Goal: Check status

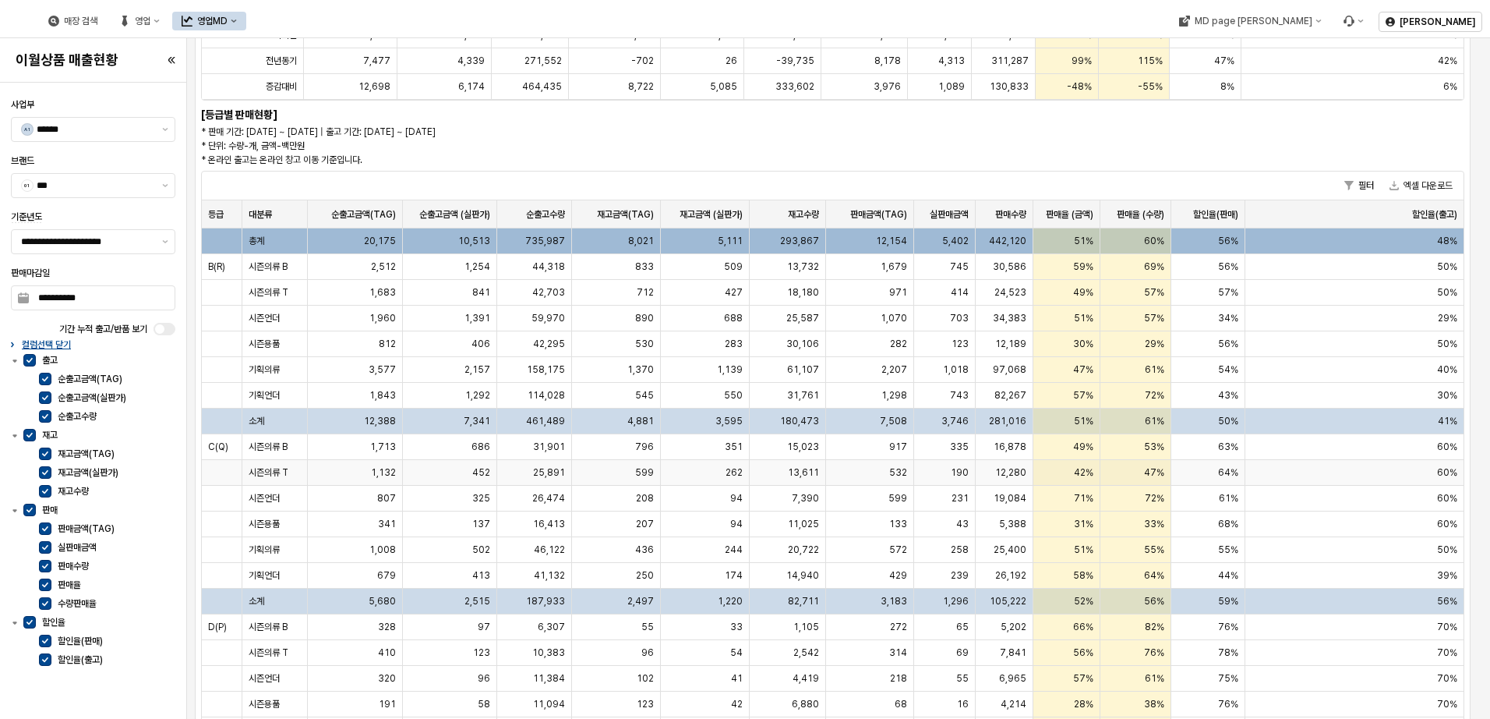
scroll to position [342, 0]
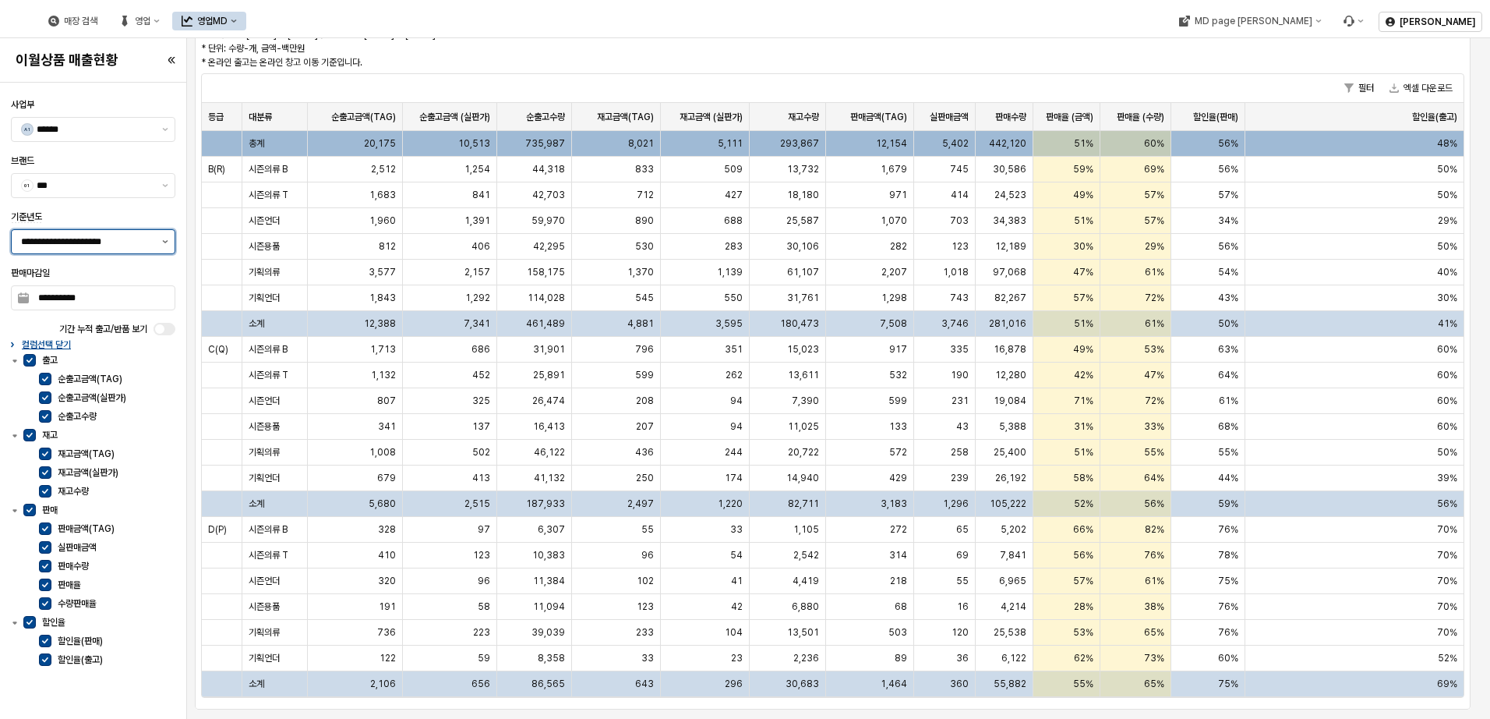
click at [160, 249] on button "제안 사항 표시" at bounding box center [165, 241] width 19 height 23
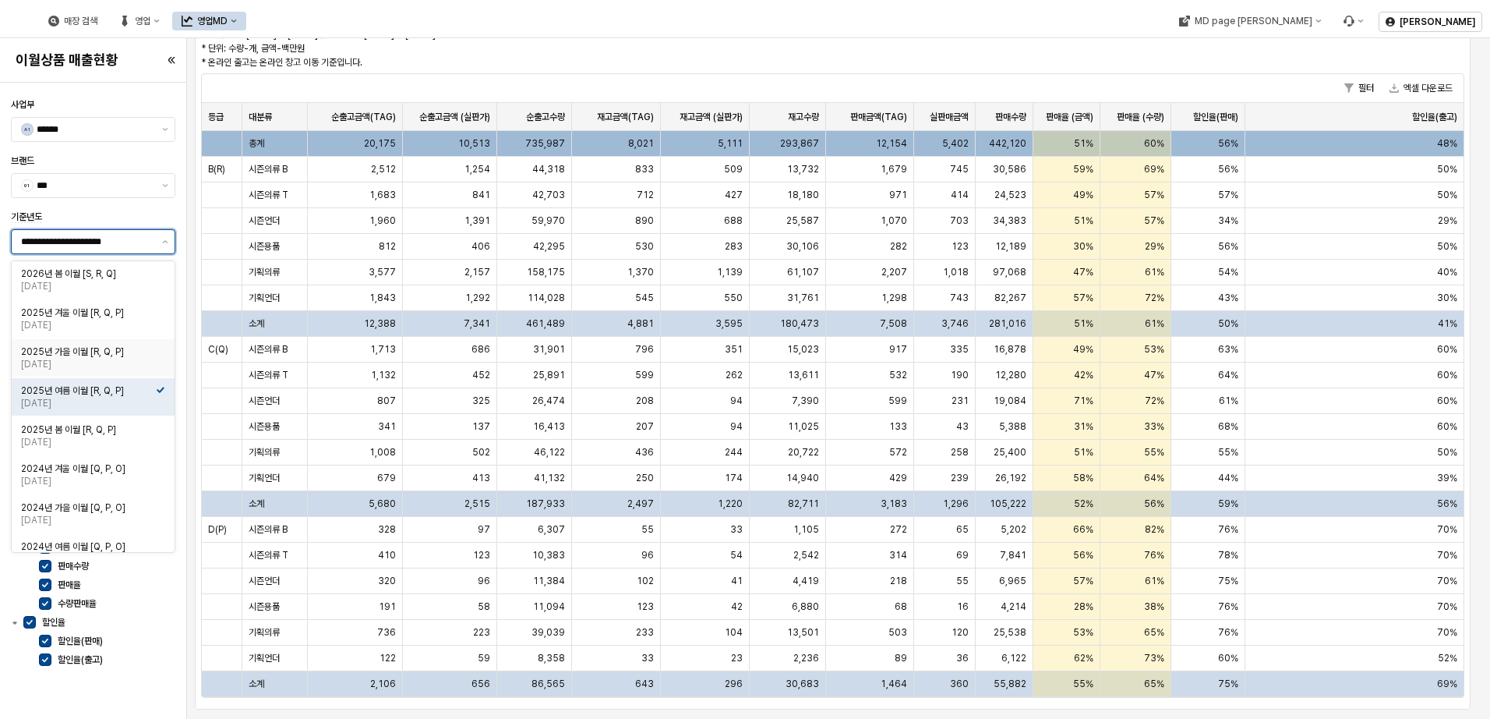
click at [106, 359] on div "[DATE]" at bounding box center [88, 364] width 135 height 12
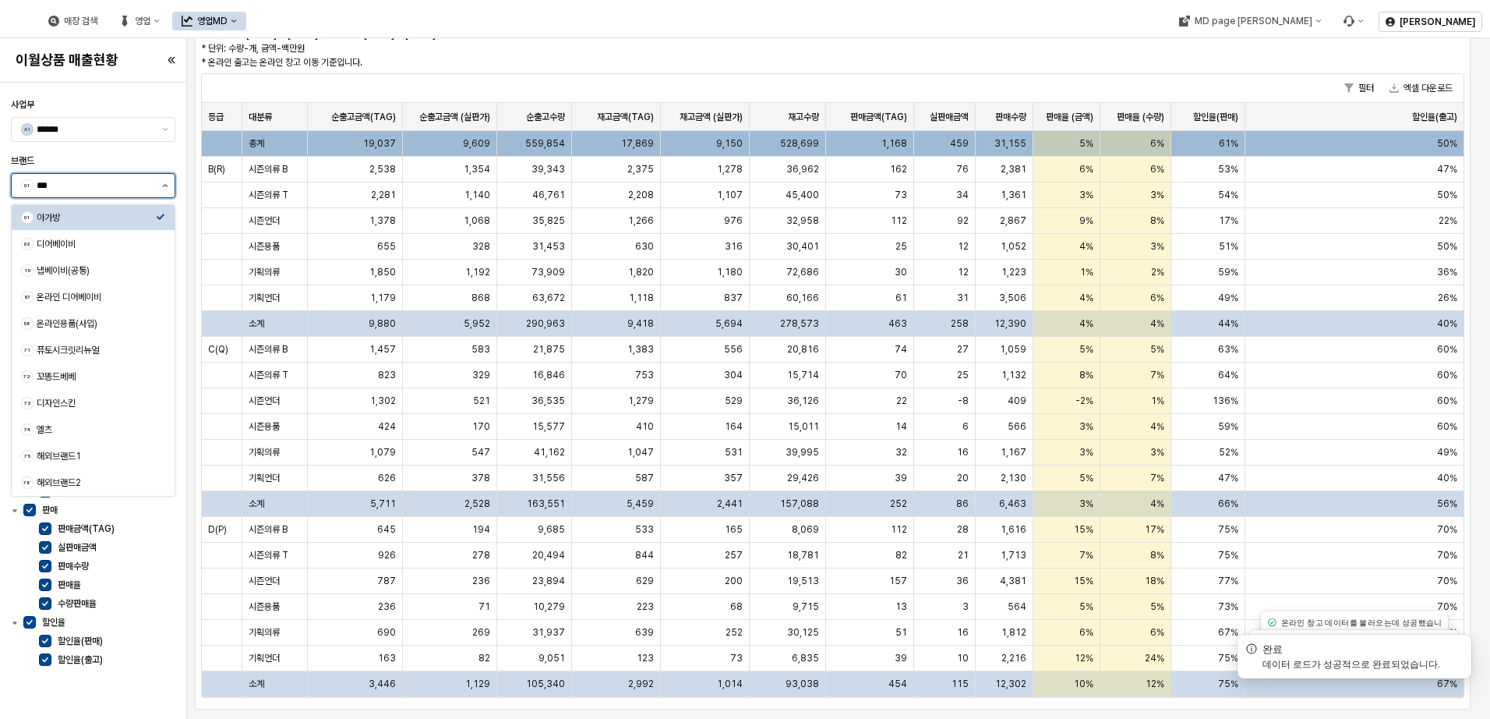
click at [164, 181] on button "제안 사항 표시" at bounding box center [165, 185] width 19 height 23
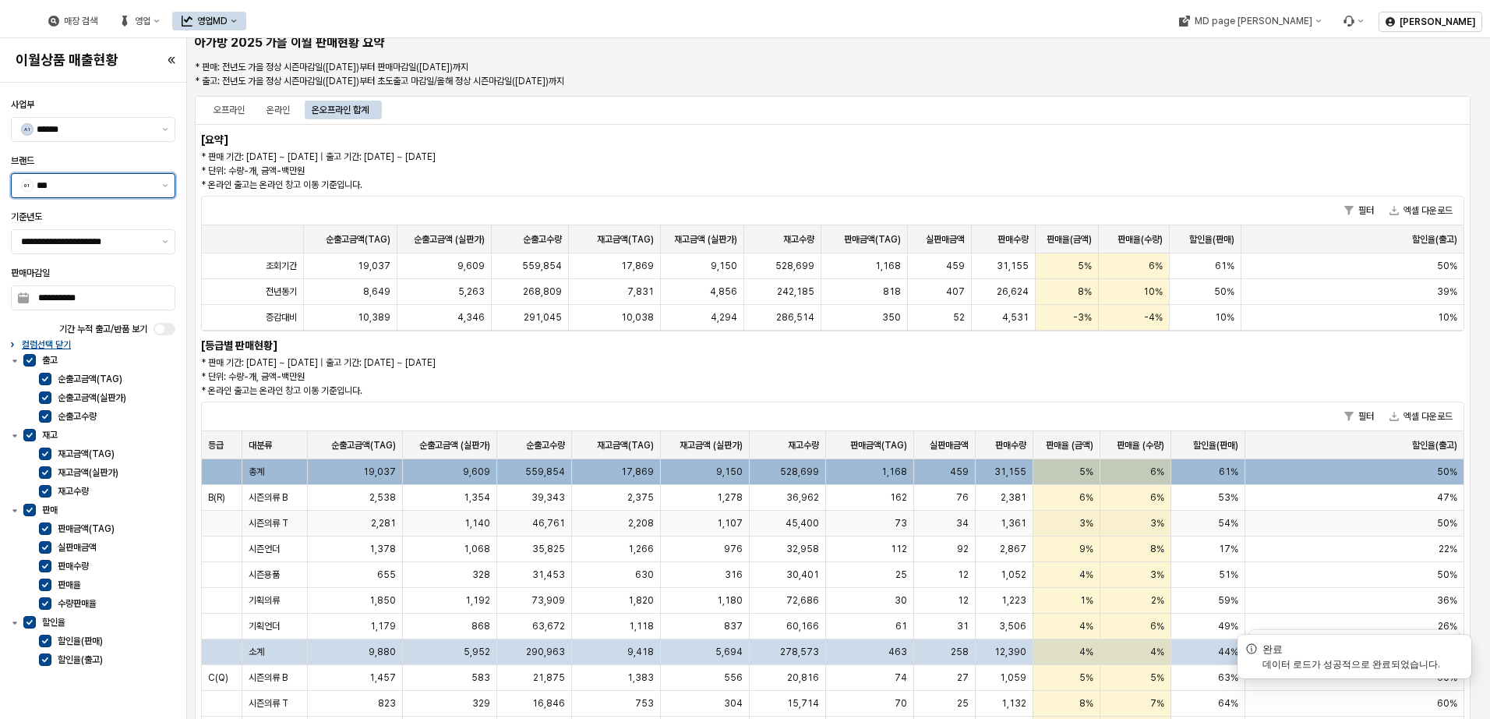
scroll to position [0, 0]
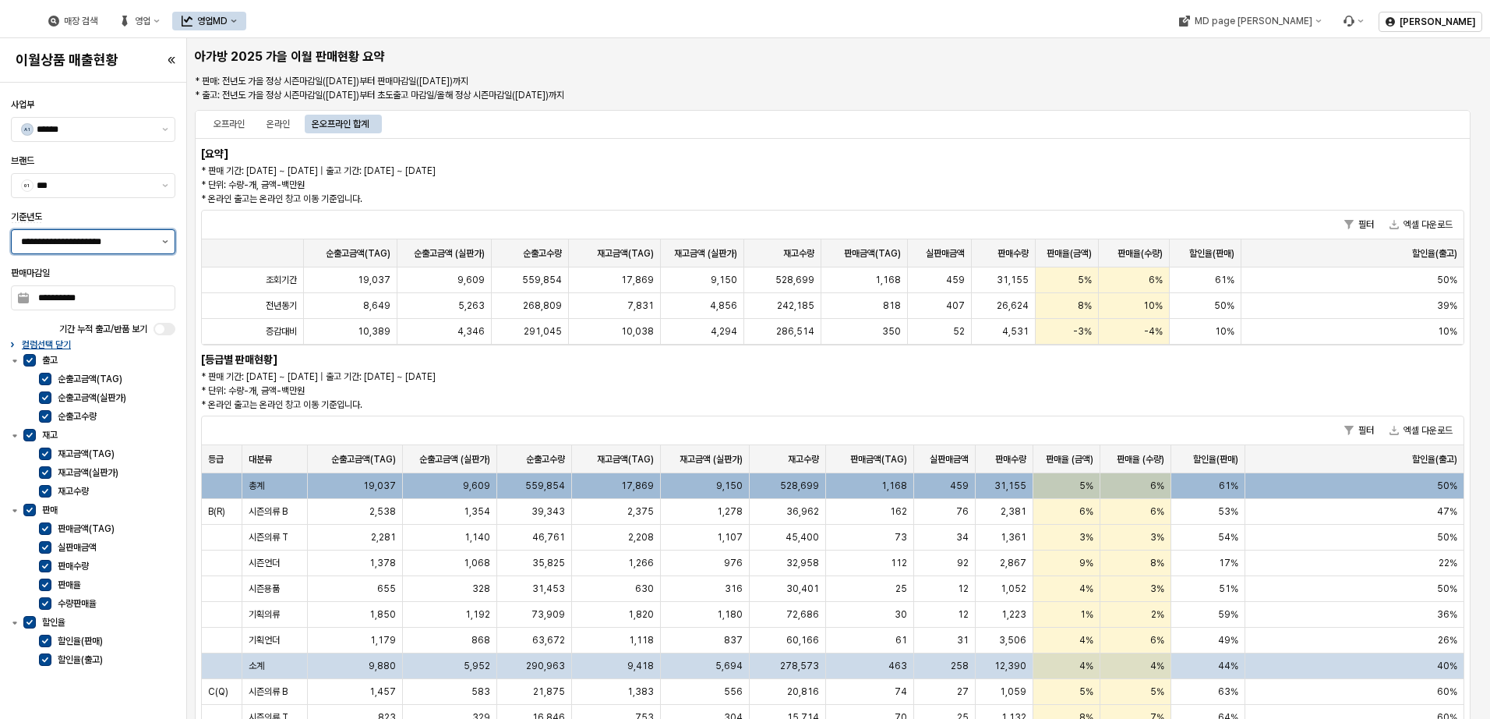
click at [167, 236] on button "제안 사항 표시" at bounding box center [165, 241] width 19 height 23
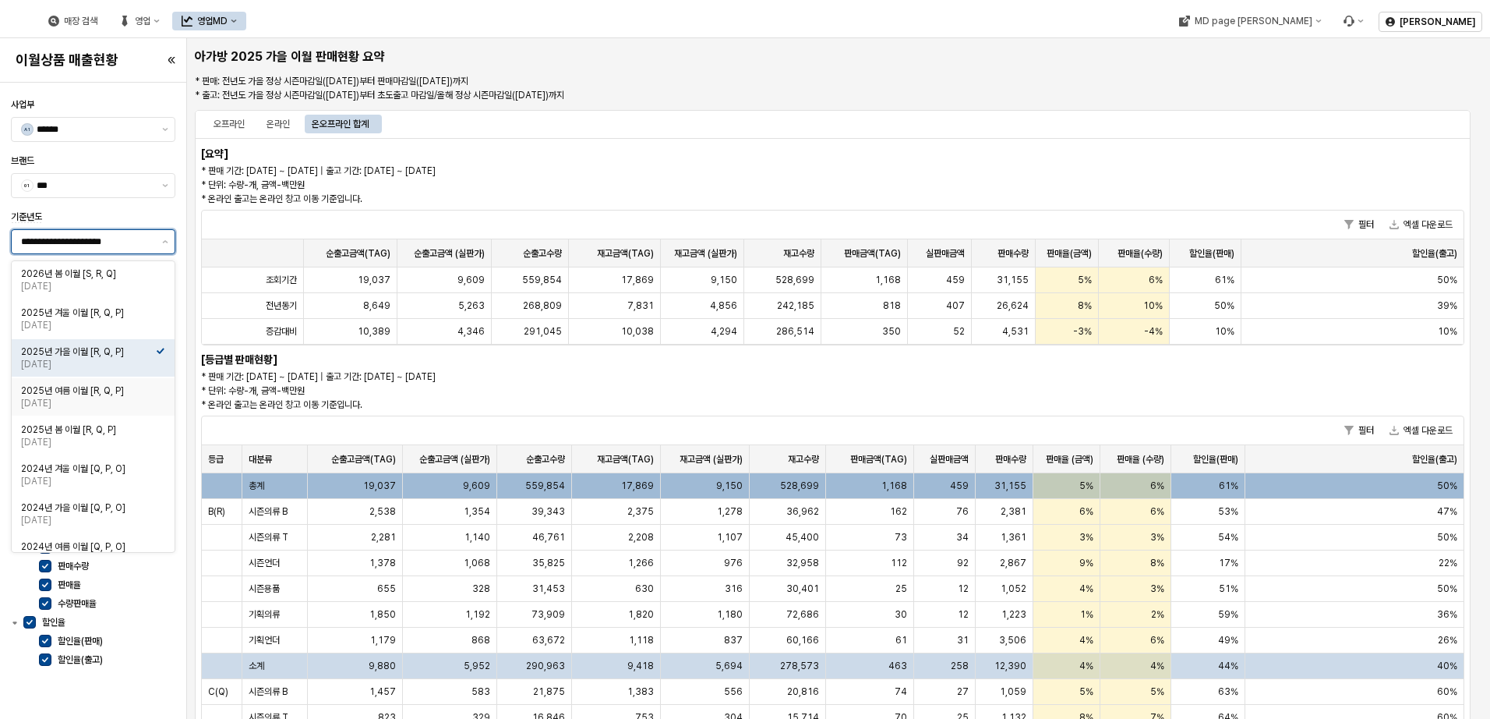
click at [111, 397] on div "[DATE]" at bounding box center [88, 403] width 135 height 12
type input "**********"
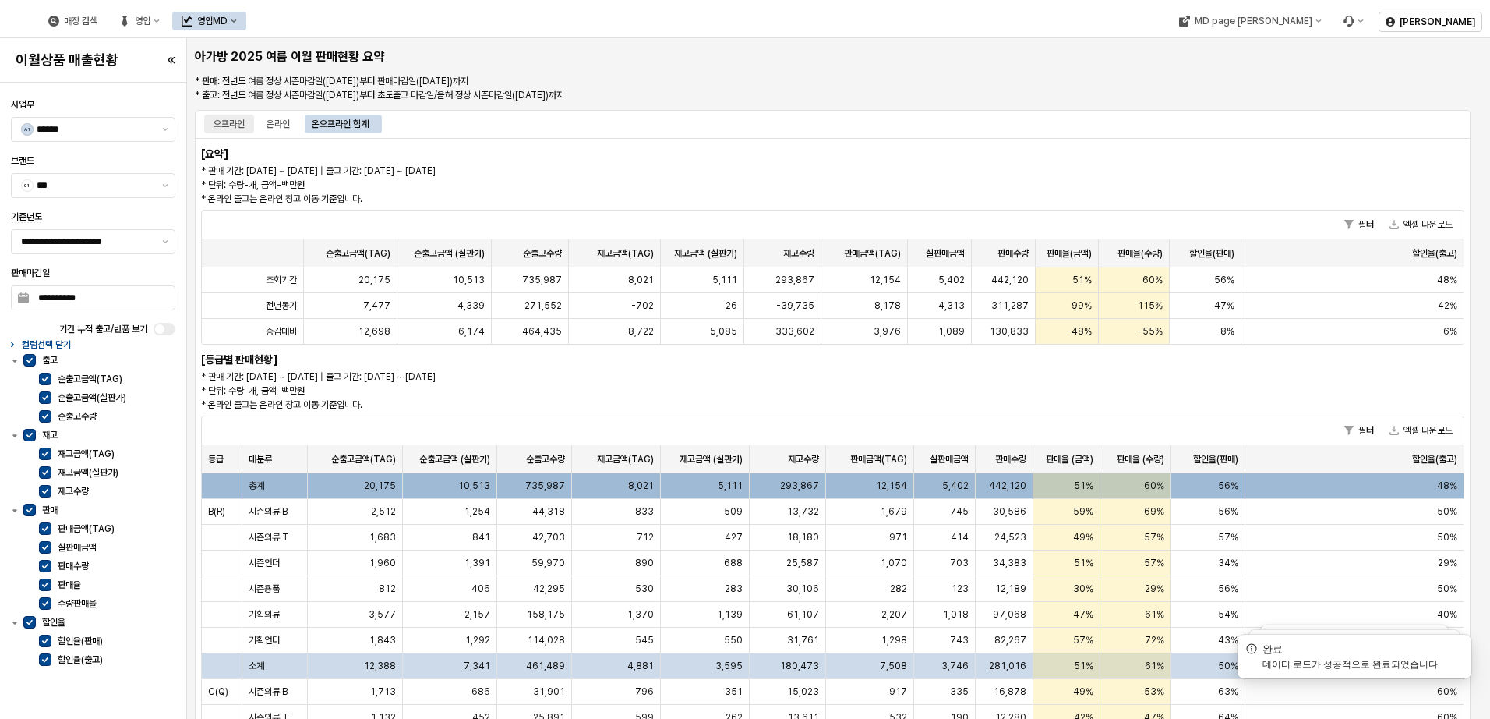
click at [229, 115] on div "오프라인" at bounding box center [229, 124] width 31 height 19
click at [708, 372] on p "* 판매 기간: [DATE] ~ [DATE] | 출고 기간: [DATE] ~ [DATE] * 단위: 수량-개, 금액-백만원 * 온라인 출고는 …" at bounding box center [567, 390] width 732 height 42
click at [283, 115] on div "온라인" at bounding box center [278, 124] width 23 height 19
click at [26, 294] on icon at bounding box center [23, 297] width 11 height 11
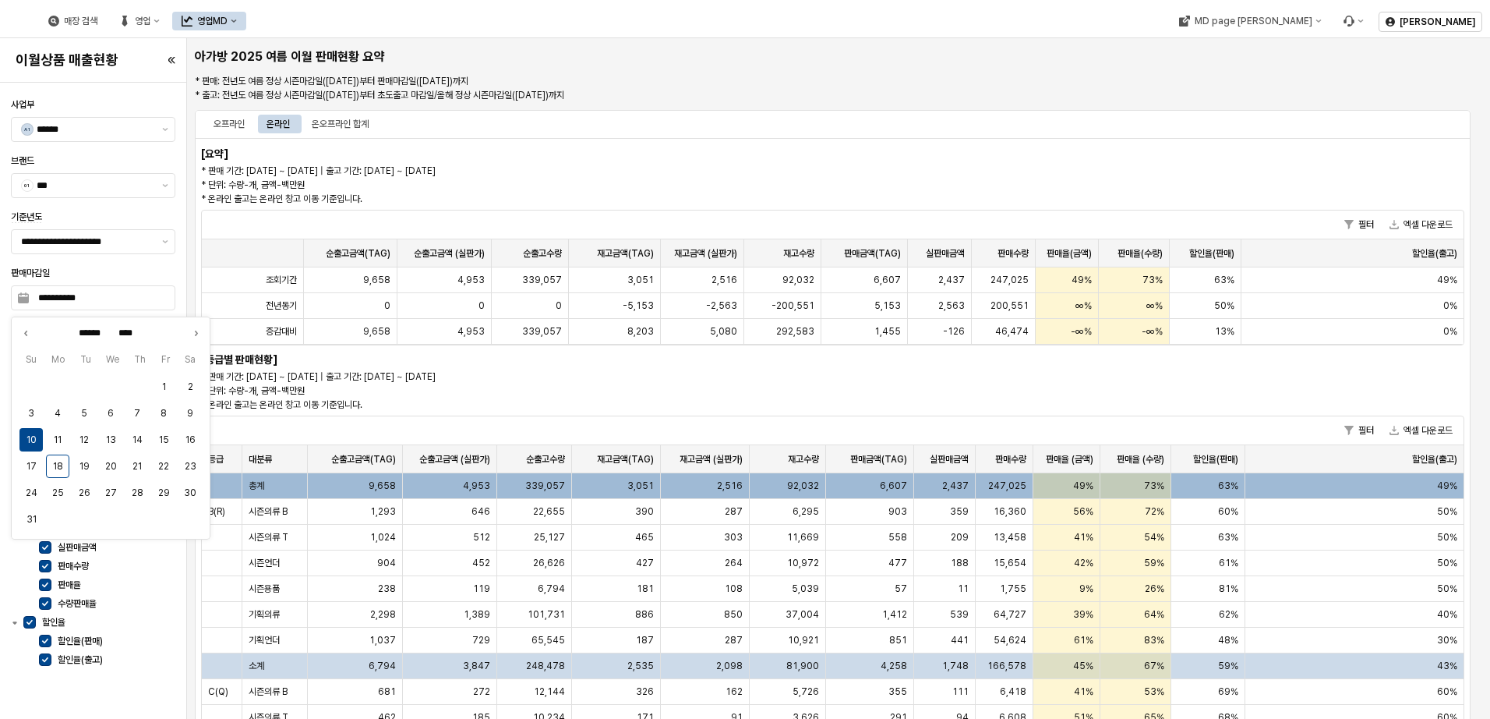
click at [666, 380] on p "* 판매 기간: [DATE] ~ [DATE] | 출고 기간: [DATE] ~ [DATE] * 단위: 수량-개, 금액-백만원 * 온라인 출고는 …" at bounding box center [567, 390] width 732 height 42
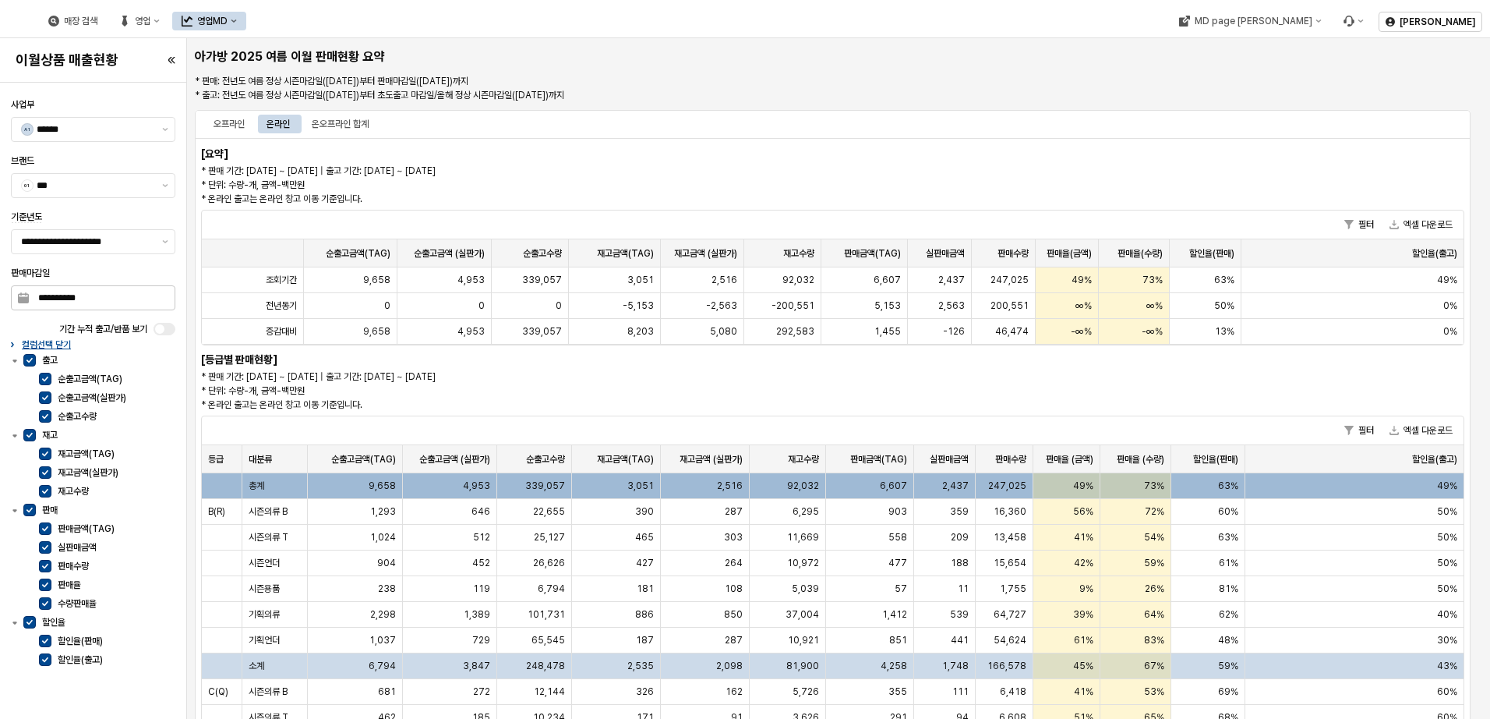
click at [23, 295] on icon at bounding box center [23, 297] width 11 height 11
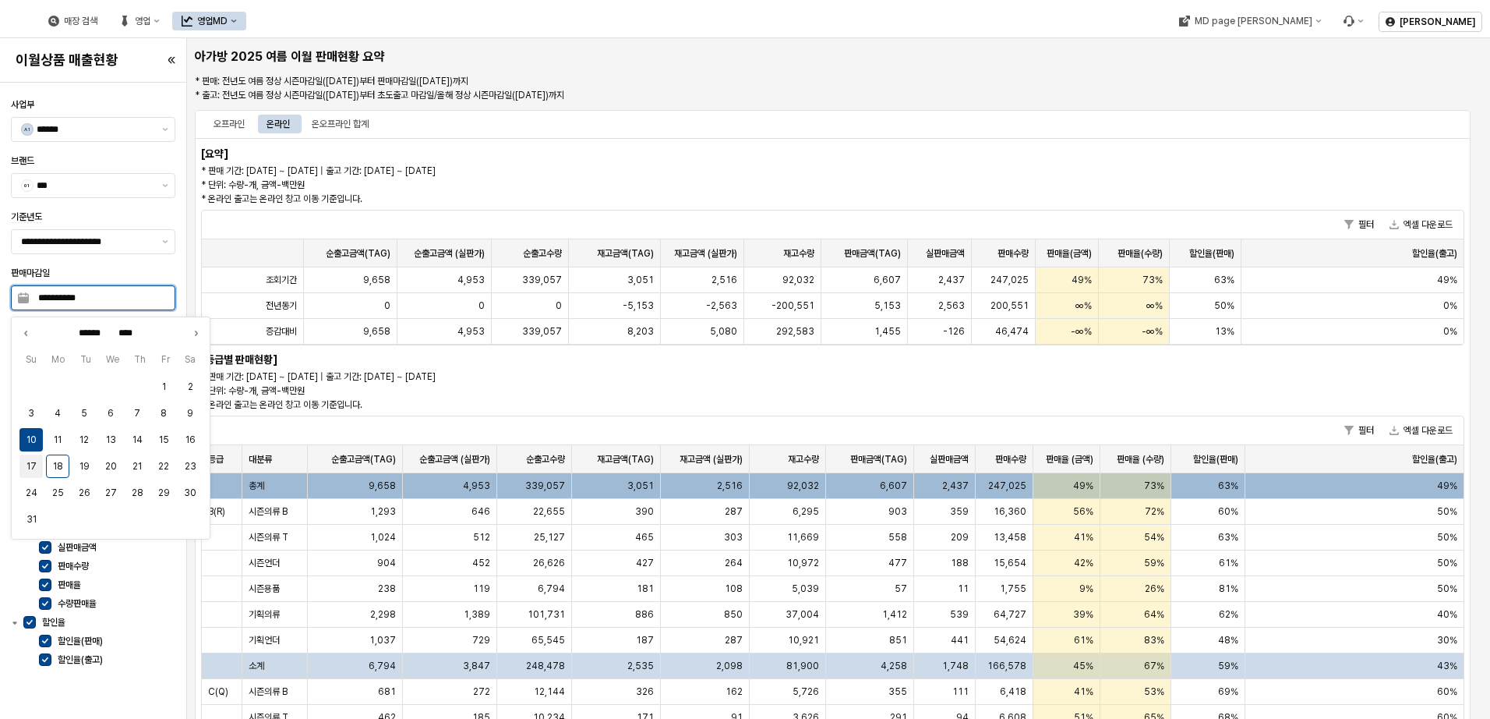
click at [32, 461] on button "17" at bounding box center [30, 465] width 23 height 23
type input "**********"
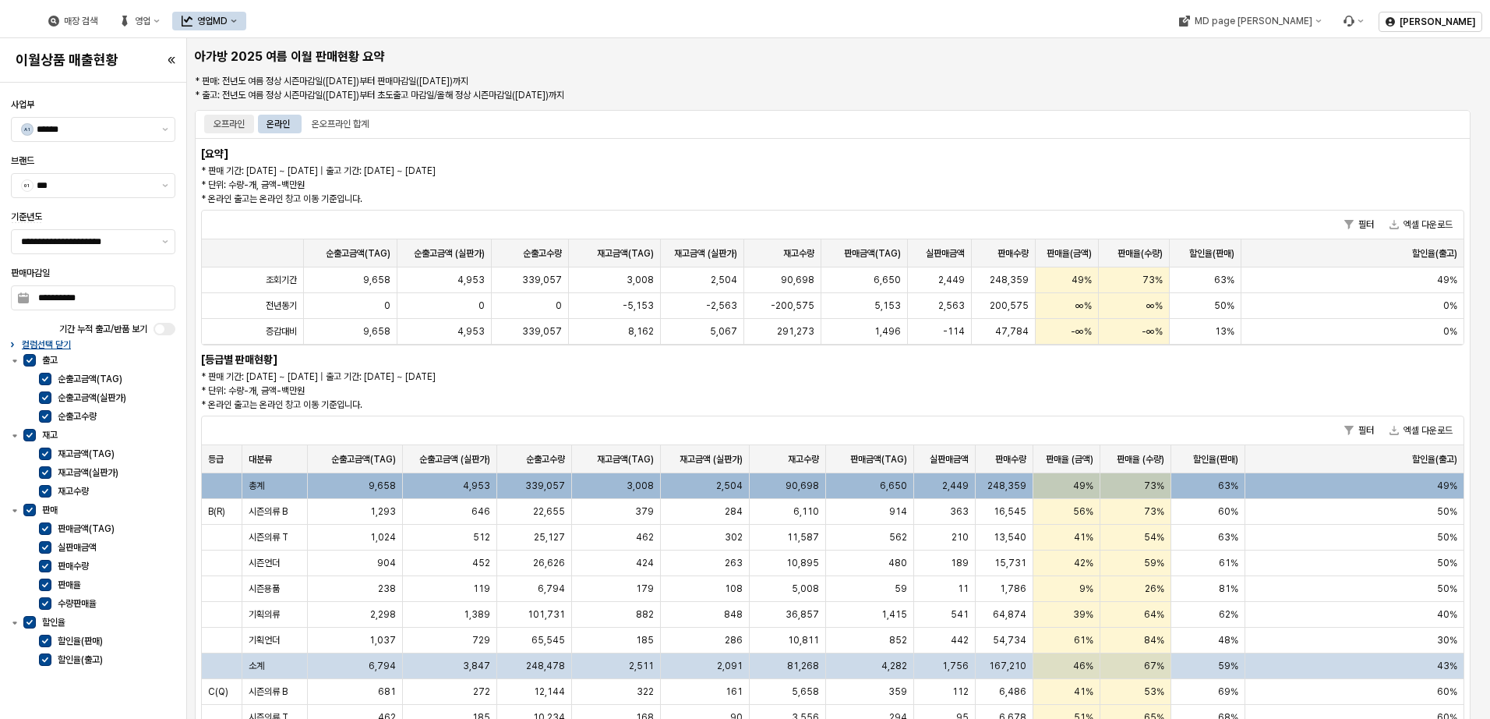
click at [223, 122] on div "오프라인" at bounding box center [229, 124] width 31 height 19
click at [352, 122] on div "온오프라인 합계" at bounding box center [340, 124] width 57 height 19
click at [280, 121] on div "온라인" at bounding box center [278, 124] width 23 height 19
click at [353, 123] on div "온오프라인 합계" at bounding box center [340, 124] width 57 height 19
click at [278, 122] on div "온라인" at bounding box center [278, 124] width 23 height 19
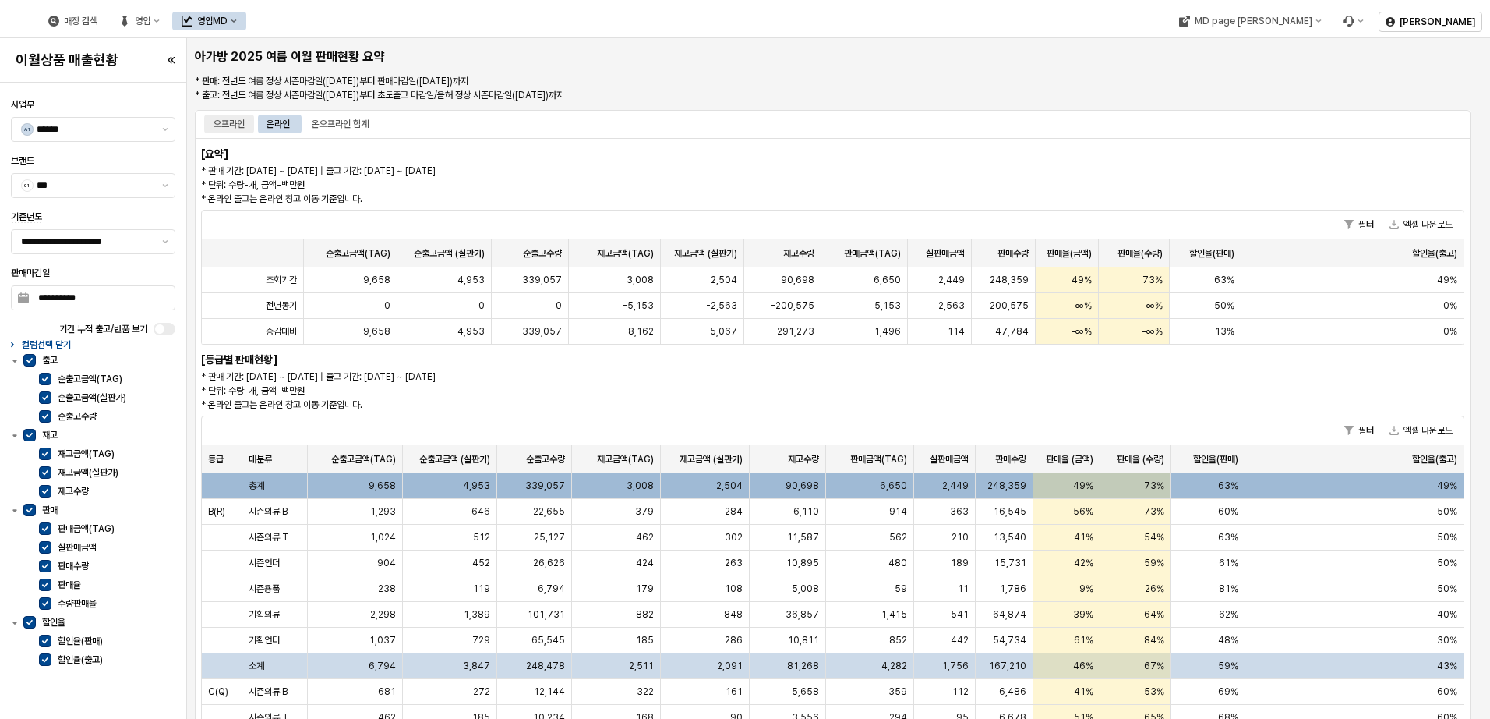
click at [231, 121] on div "오프라인" at bounding box center [229, 124] width 31 height 19
click at [356, 116] on div "온오프라인 합계" at bounding box center [340, 124] width 57 height 19
click at [285, 126] on div "온라인" at bounding box center [278, 124] width 23 height 19
click at [221, 122] on div "오프라인" at bounding box center [229, 124] width 31 height 19
click at [349, 120] on div "온오프라인 합계" at bounding box center [340, 124] width 57 height 19
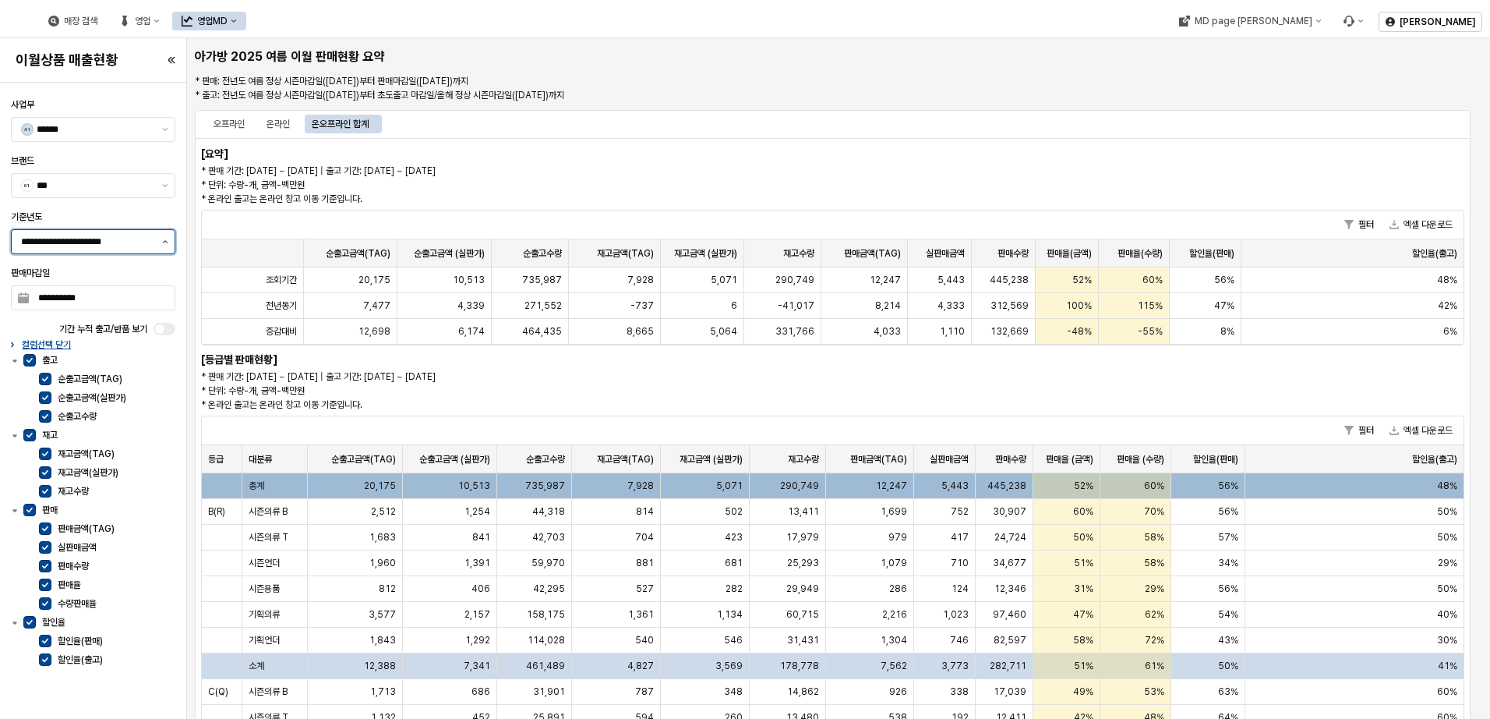
click at [167, 241] on icon "제안 사항 표시" at bounding box center [165, 241] width 6 height 3
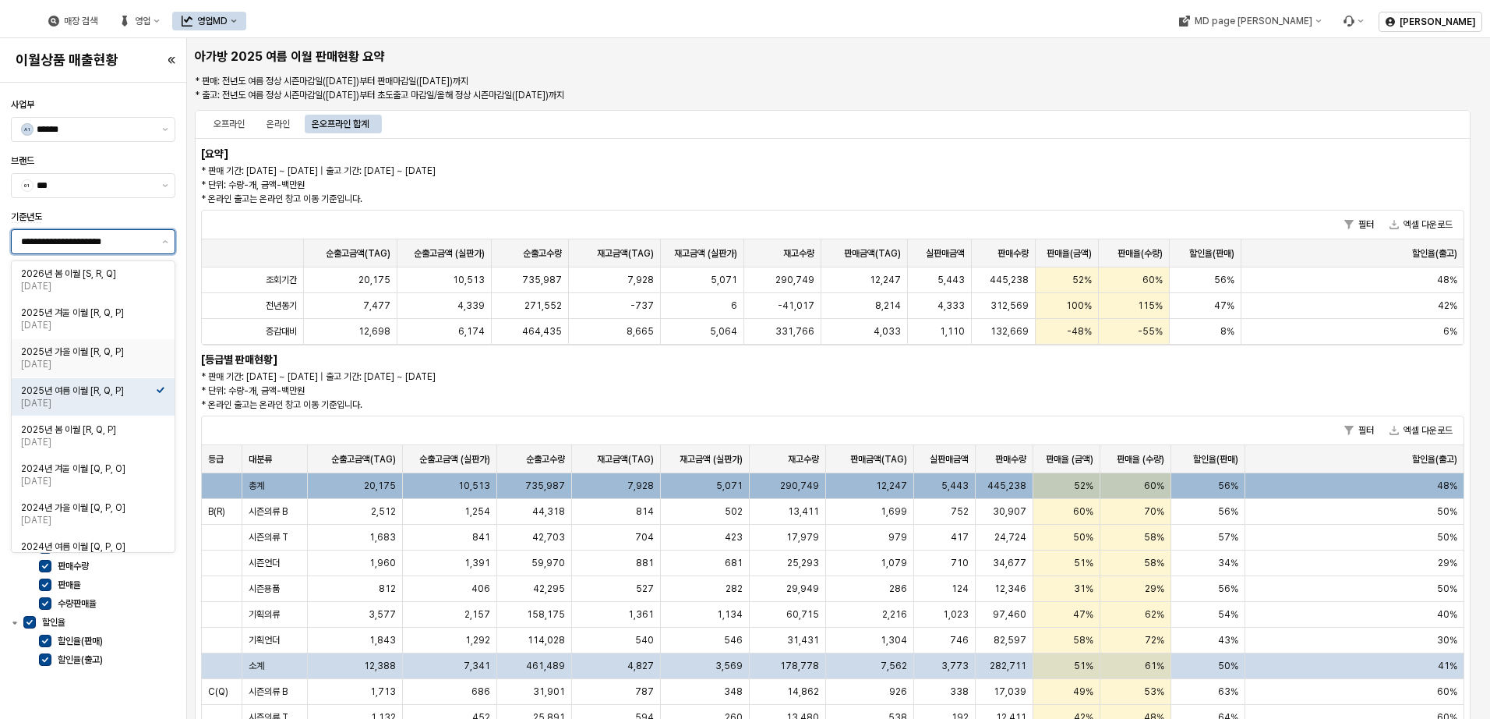
click at [118, 356] on div "2025년 가을 이월 [R, Q, P]" at bounding box center [88, 351] width 135 height 12
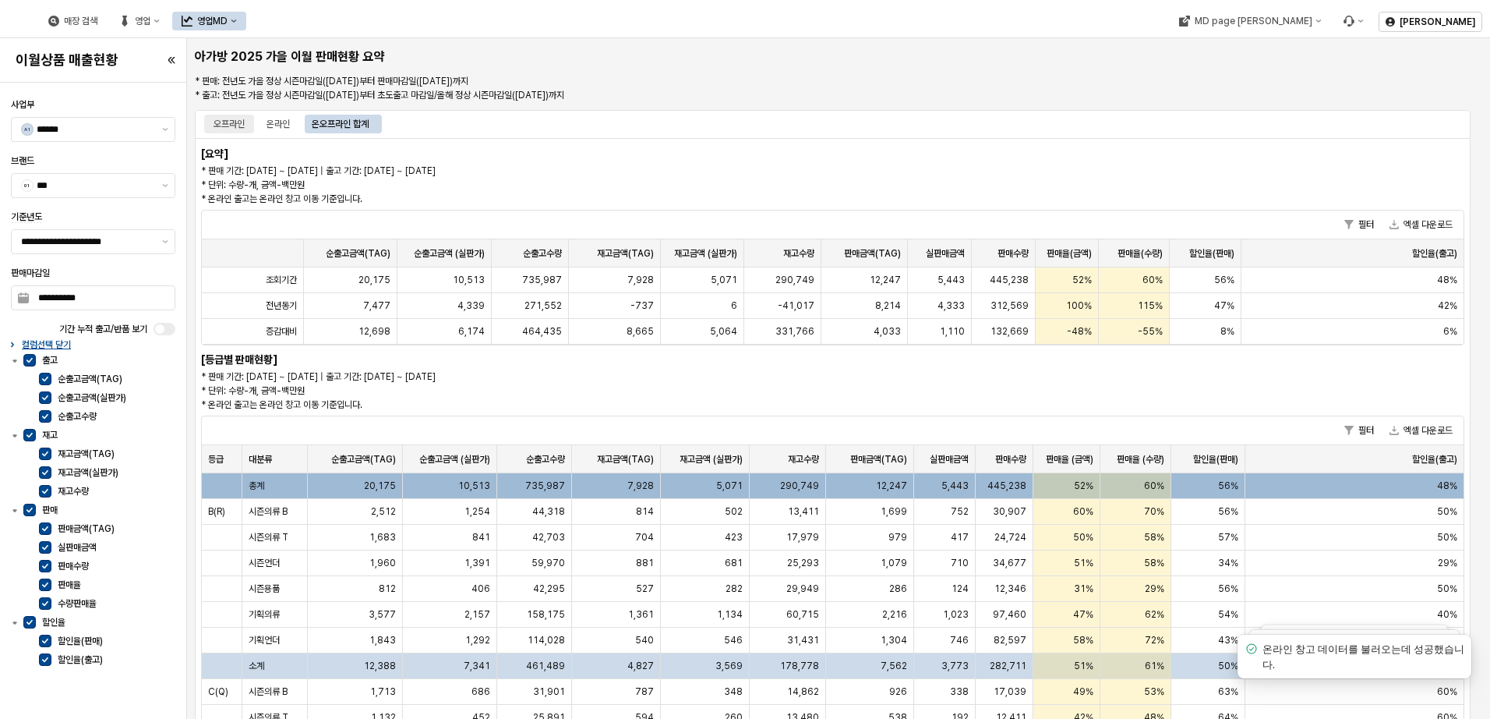
click at [232, 118] on div "오프라인" at bounding box center [229, 124] width 31 height 19
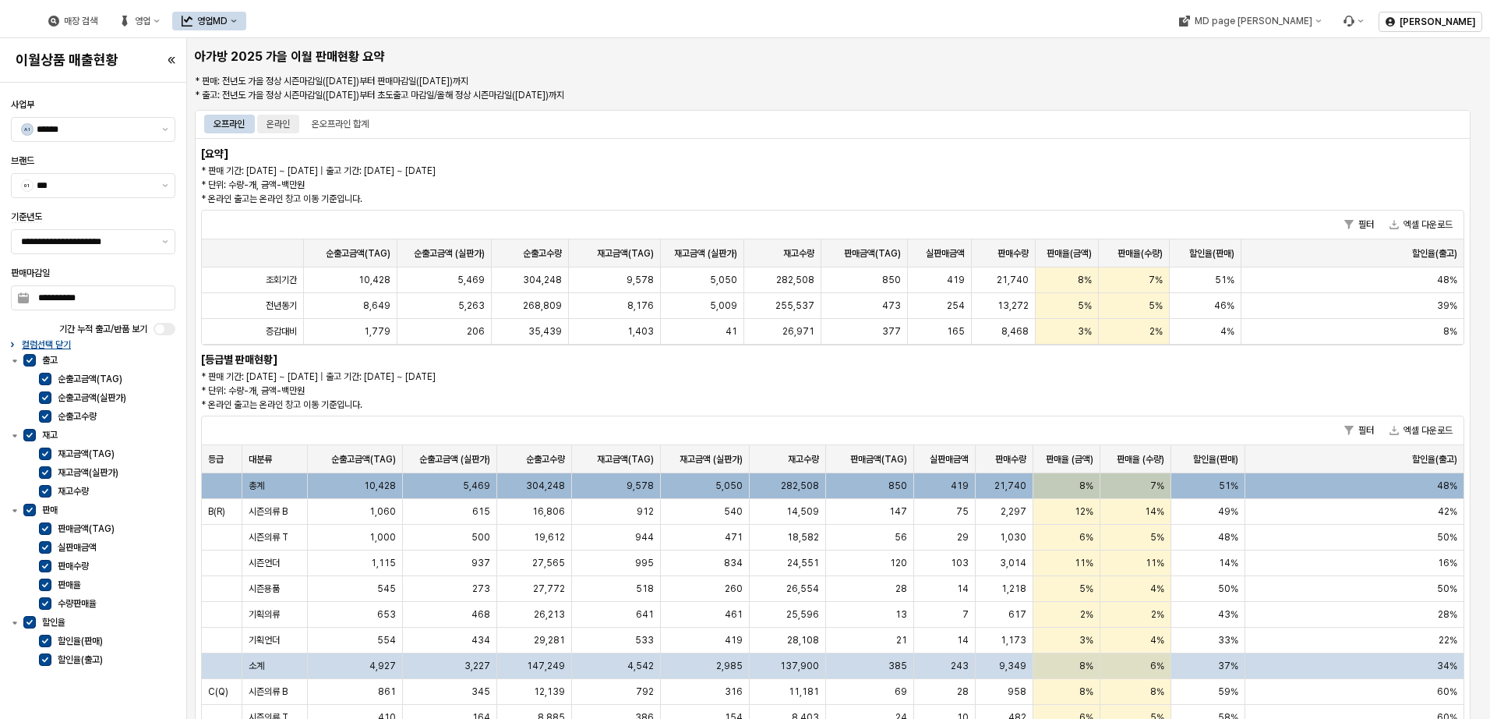
click at [284, 128] on div "온라인" at bounding box center [278, 124] width 23 height 19
click at [357, 118] on div "온오프라인 합계" at bounding box center [340, 124] width 57 height 19
click at [177, 231] on div "**********" at bounding box center [93, 232] width 177 height 50
click at [163, 245] on button "제안 사항 표시" at bounding box center [165, 241] width 19 height 23
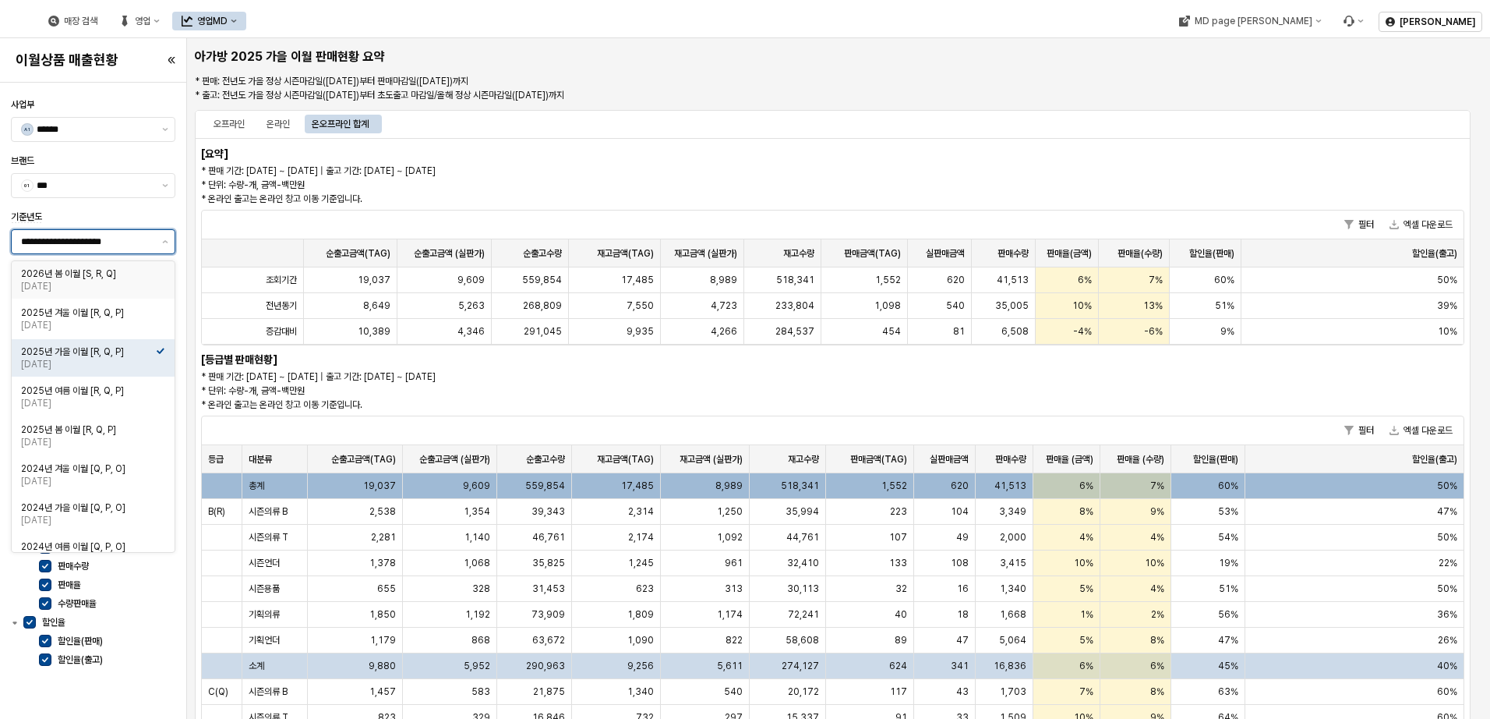
click at [128, 275] on div "2026년 봄 이월 [S, R, Q]" at bounding box center [88, 273] width 135 height 12
type input "**********"
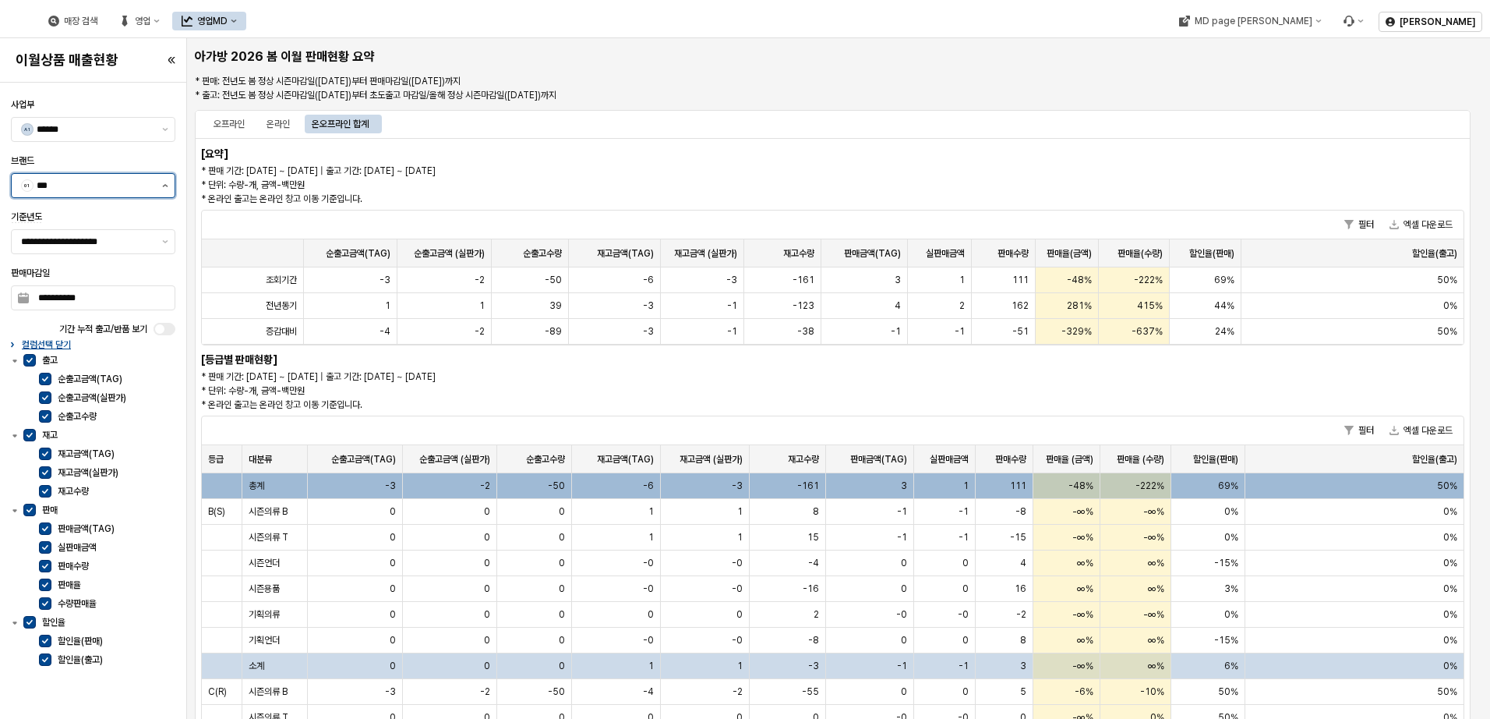
click at [166, 189] on button "제안 사항 표시" at bounding box center [165, 185] width 19 height 23
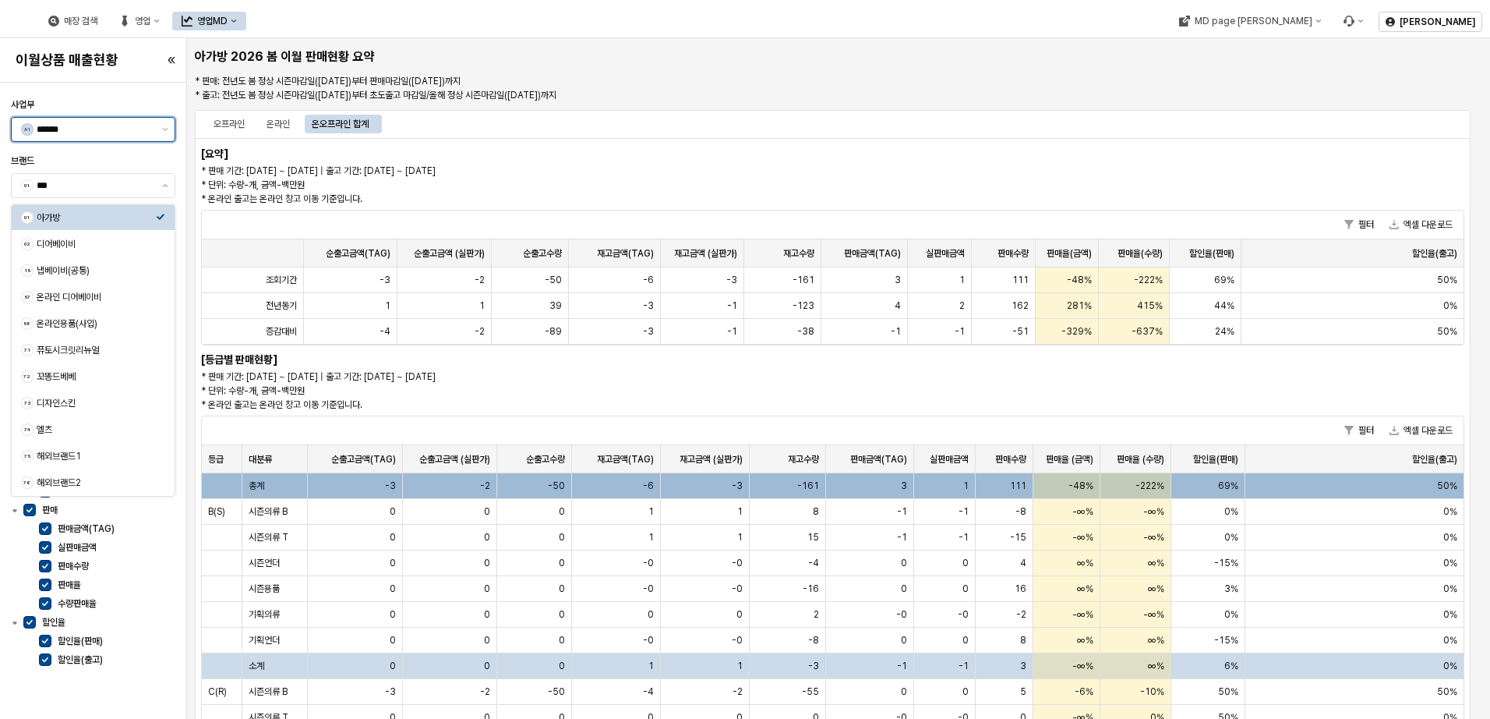
click at [155, 127] on div "A1 ******" at bounding box center [84, 129] width 144 height 23
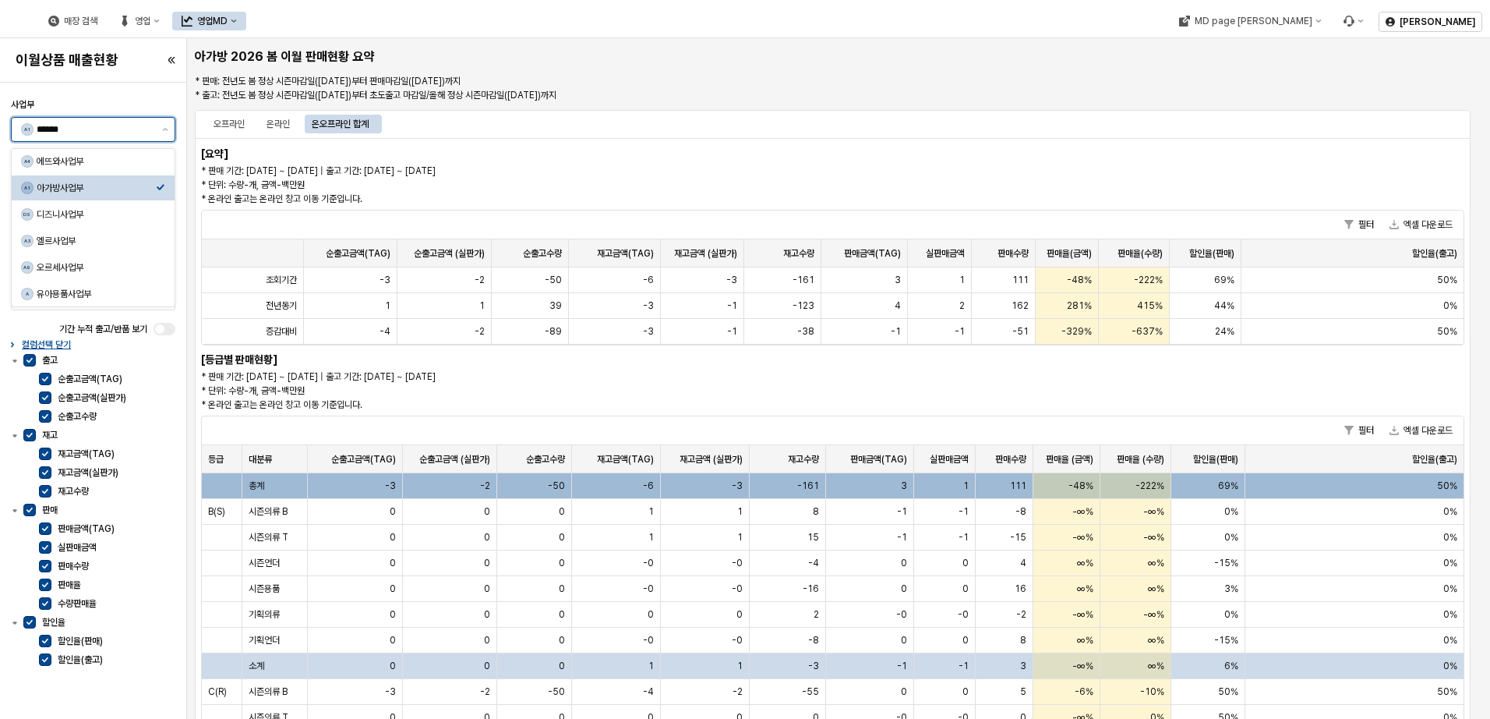
click at [155, 127] on div "A1 ******" at bounding box center [84, 129] width 144 height 23
click at [63, 218] on div "디즈니사업부" at bounding box center [96, 214] width 119 height 12
type input "******"
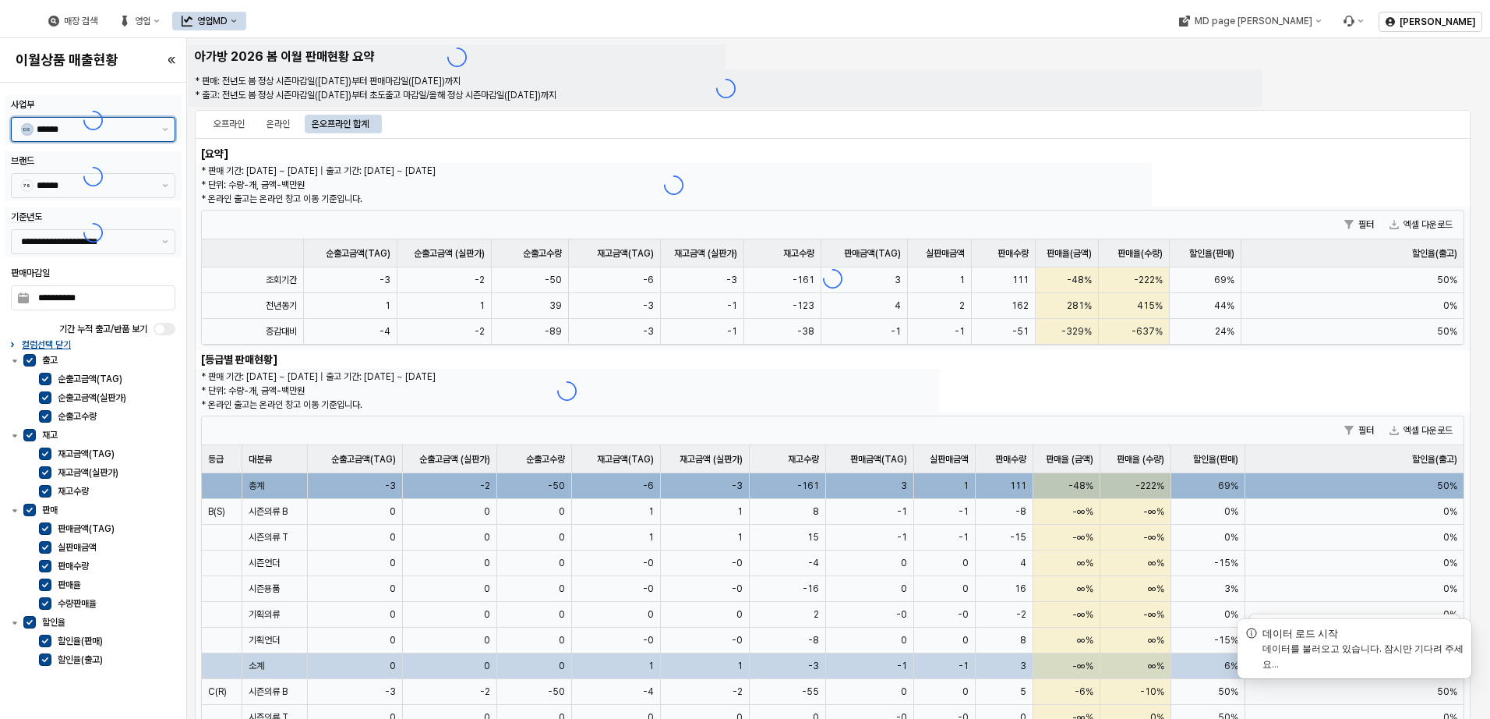
type input "******"
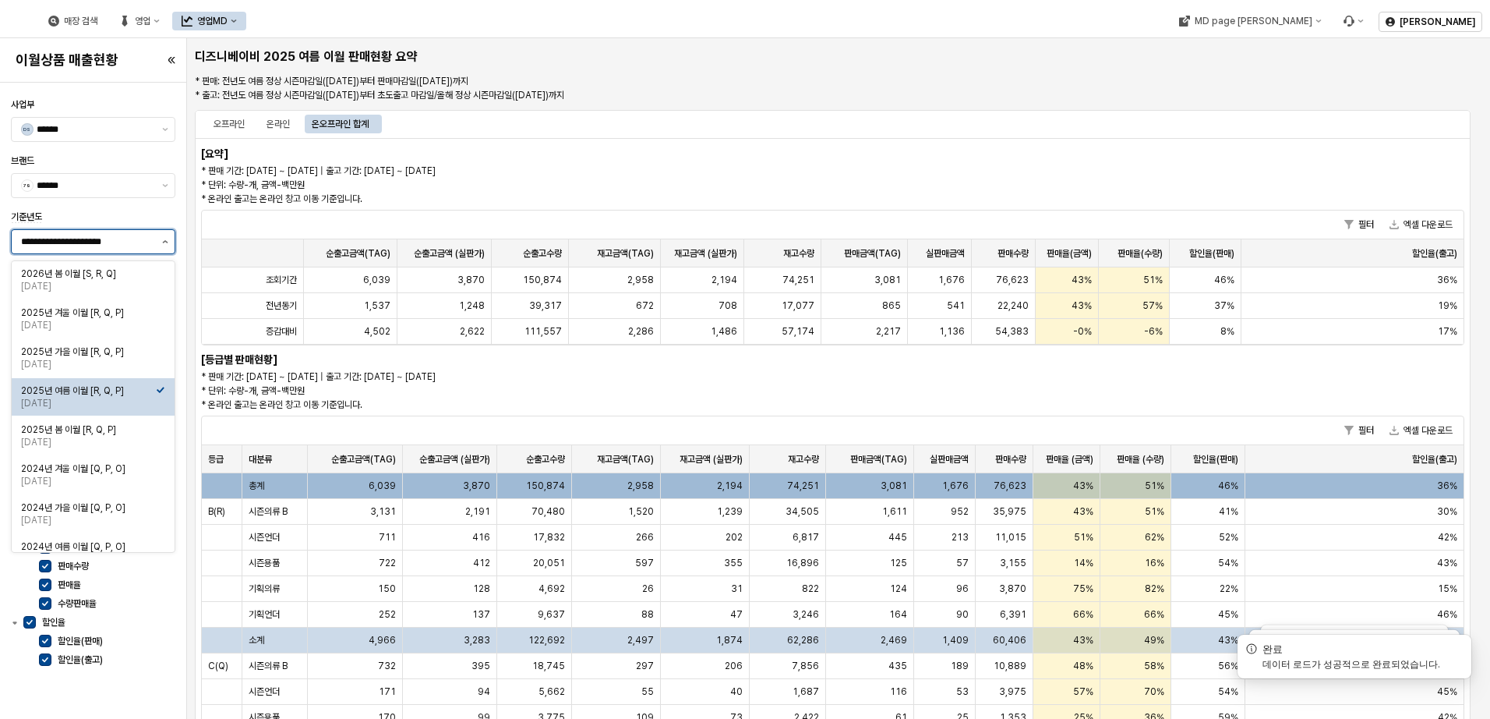
click at [166, 237] on button "제안 사항 표시" at bounding box center [165, 241] width 19 height 23
click at [106, 284] on div "[DATE]" at bounding box center [88, 286] width 135 height 12
type input "**********"
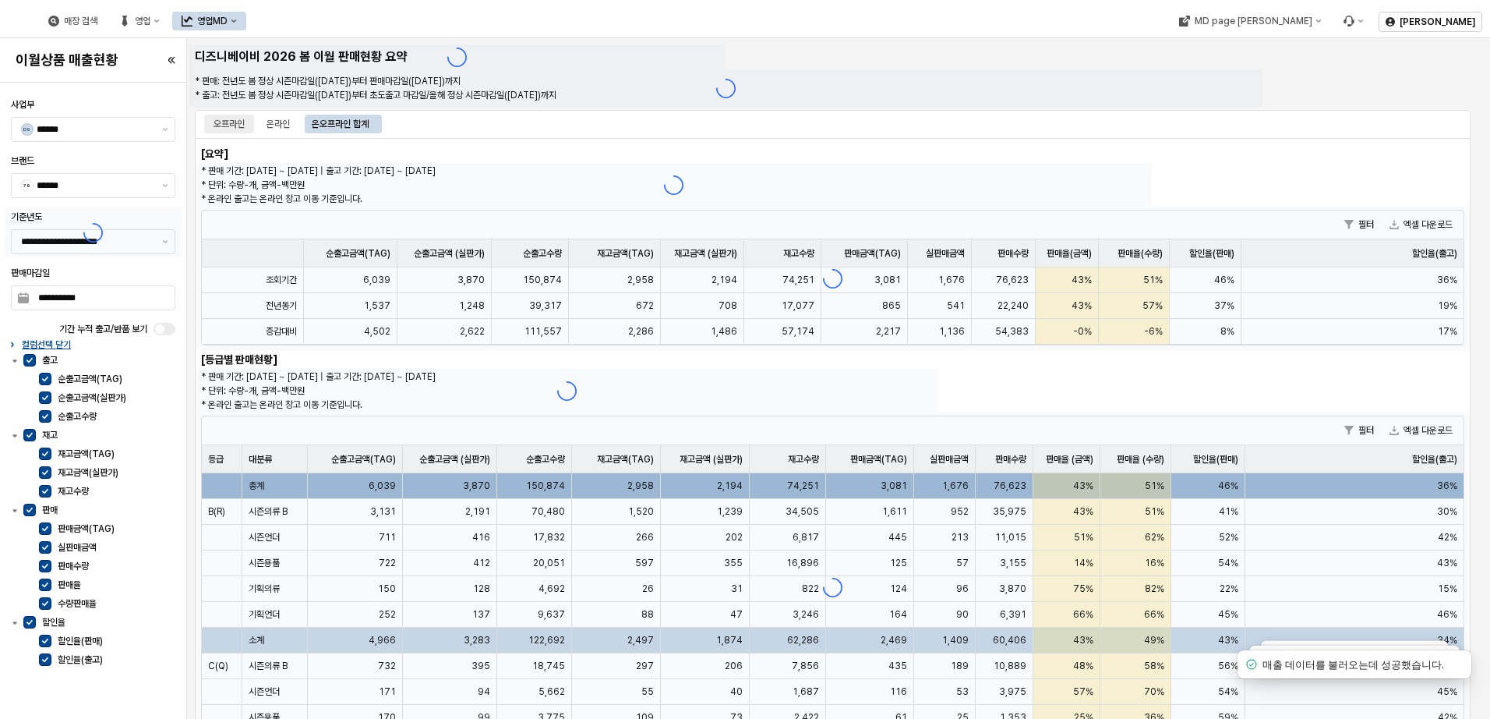
click at [228, 122] on div "오프라인" at bounding box center [229, 124] width 31 height 19
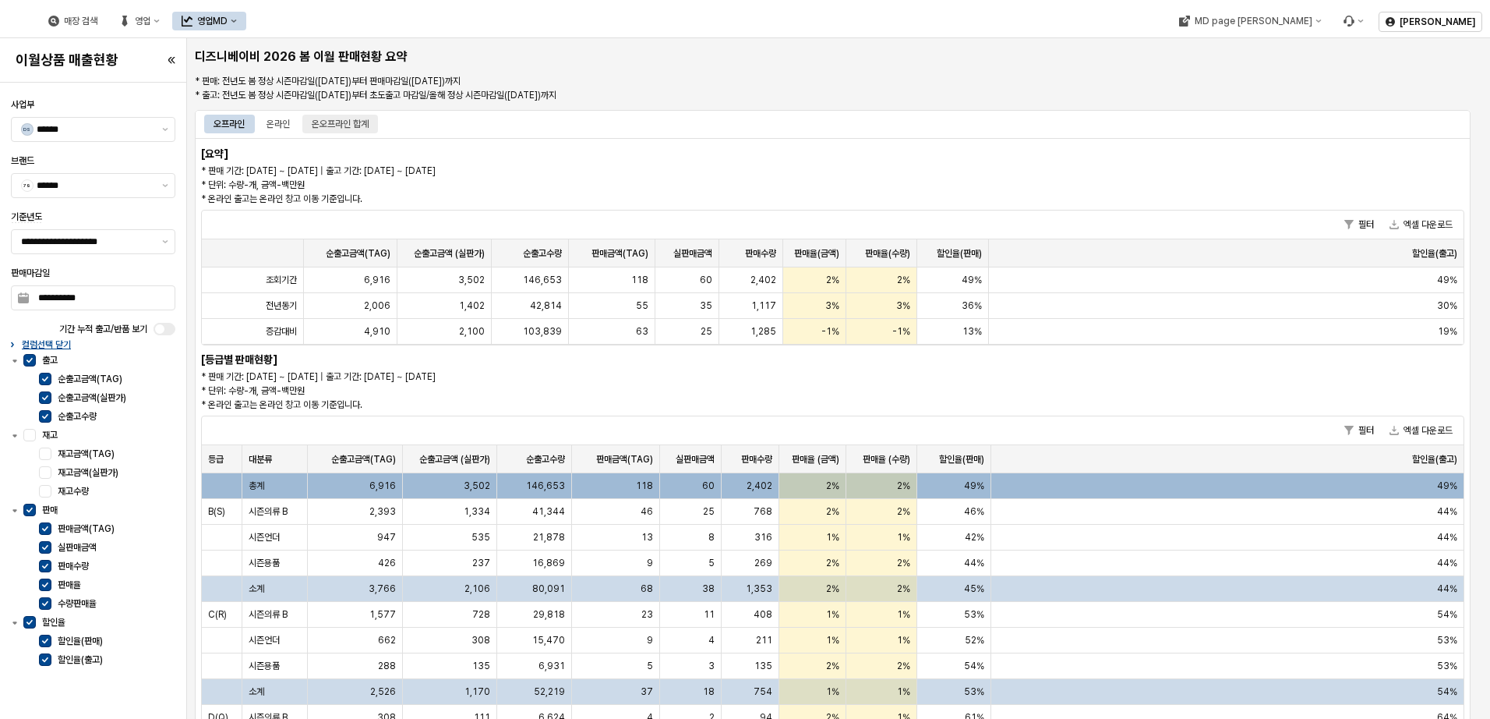
click at [366, 128] on div "온오프라인 합계" at bounding box center [340, 124] width 57 height 19
click at [995, 188] on p "* 판매 기간: [DATE] ~ [DATE] | 출고 기간: [DATE] ~ [DATE] * 단위: 수량-개, 금액-백만원 * 온라인 출고는 …" at bounding box center [673, 185] width 945 height 42
